Goal: Information Seeking & Learning: Learn about a topic

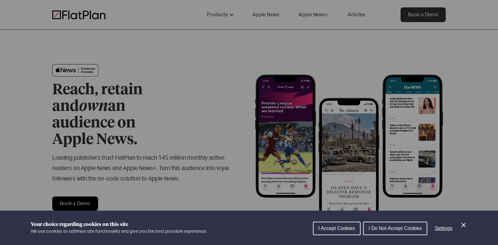
click at [352, 229] on span "I Accept Cookies" at bounding box center [337, 228] width 37 height 5
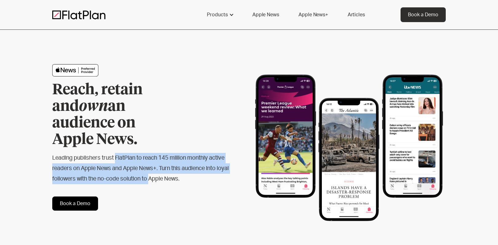
drag, startPoint x: 116, startPoint y: 145, endPoint x: 165, endPoint y: 164, distance: 52.1
click at [165, 164] on h2 "Leading publishers trust FlatPlan to reach 145 million monthly active readers o…" at bounding box center [140, 168] width 177 height 31
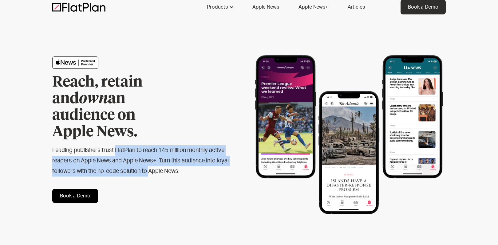
scroll to position [12, 0]
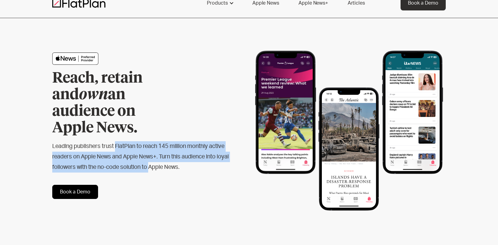
click at [266, 3] on link "Apple News" at bounding box center [265, 3] width 41 height 15
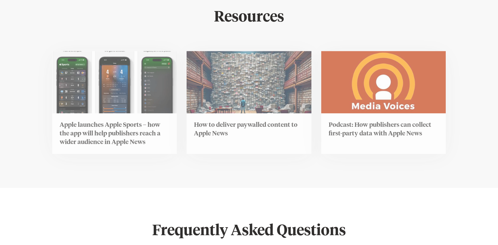
scroll to position [1436, 0]
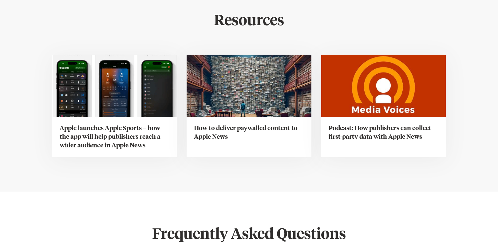
click at [119, 143] on h3 "Apple launches Apple Sports – how the app will help publishers reach a wider au…" at bounding box center [115, 137] width 110 height 26
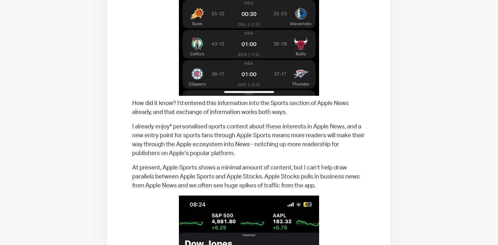
scroll to position [639, 0]
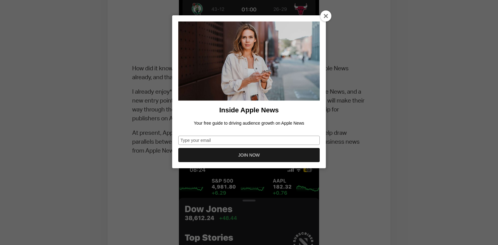
click at [324, 18] on icon at bounding box center [326, 16] width 5 height 5
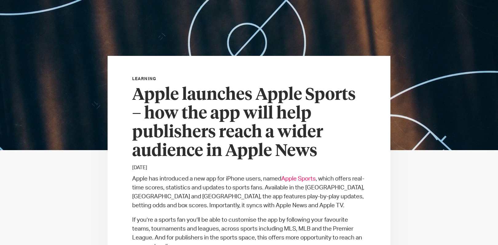
scroll to position [130, 0]
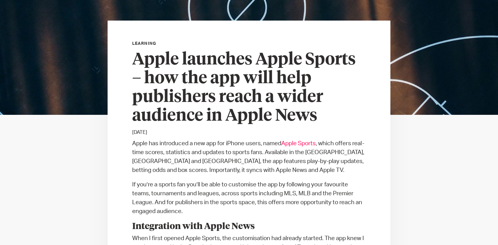
click at [293, 145] on link "Apple Sports" at bounding box center [298, 144] width 34 height 6
